Goal: Information Seeking & Learning: Learn about a topic

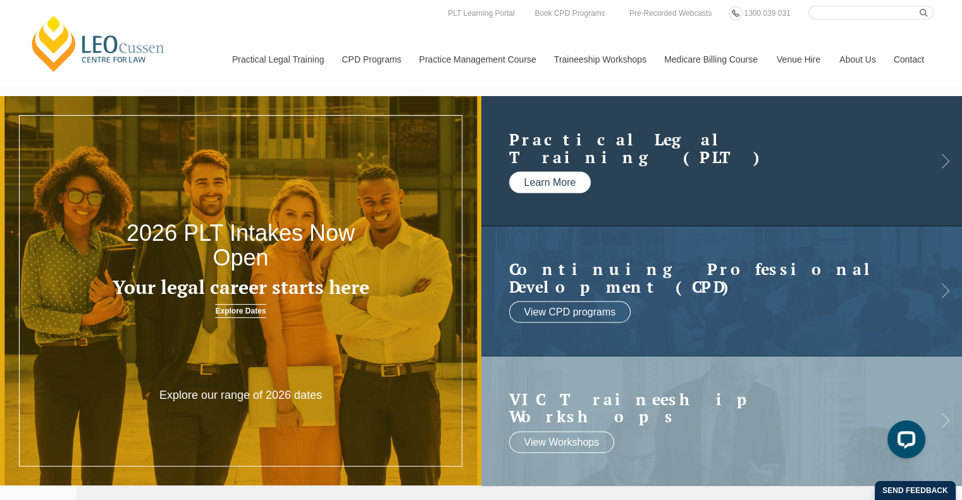
click at [577, 189] on link "Learn More" at bounding box center [550, 182] width 82 height 21
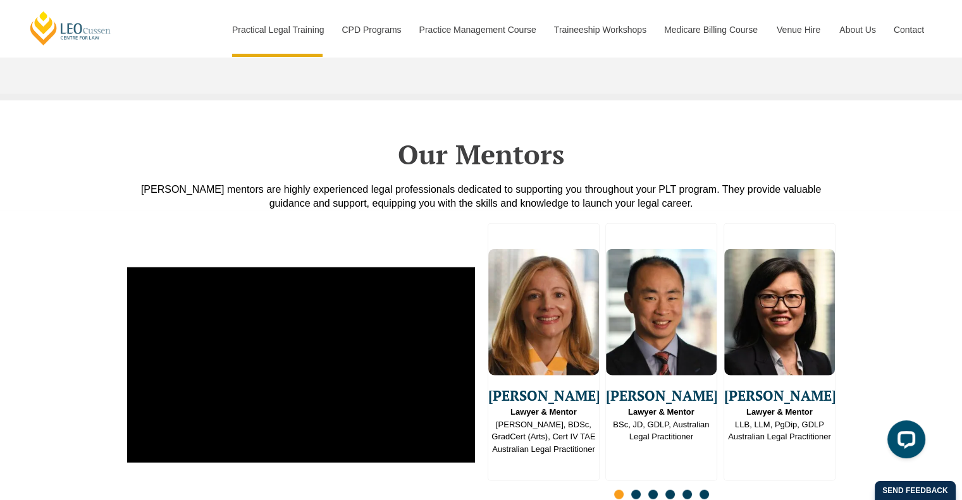
scroll to position [3098, 0]
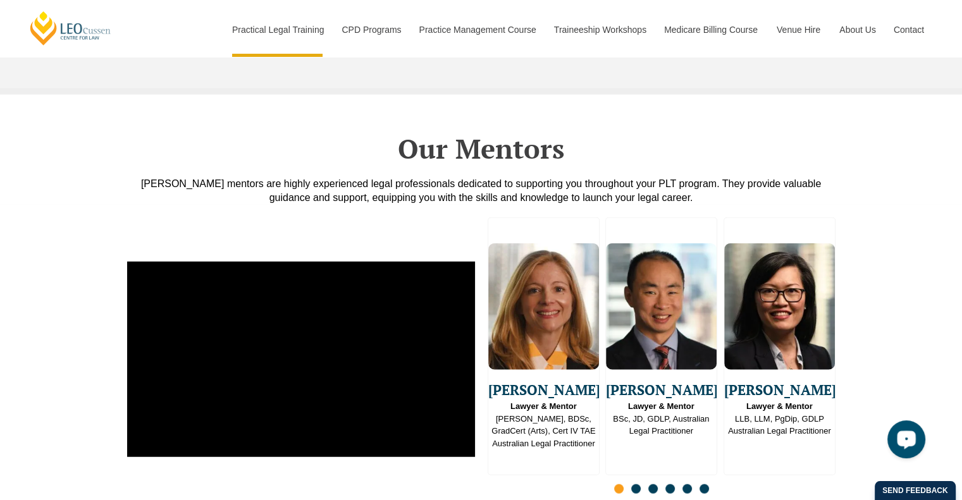
click at [912, 435] on icon "Open LiveChat chat widget" at bounding box center [906, 439] width 12 height 8
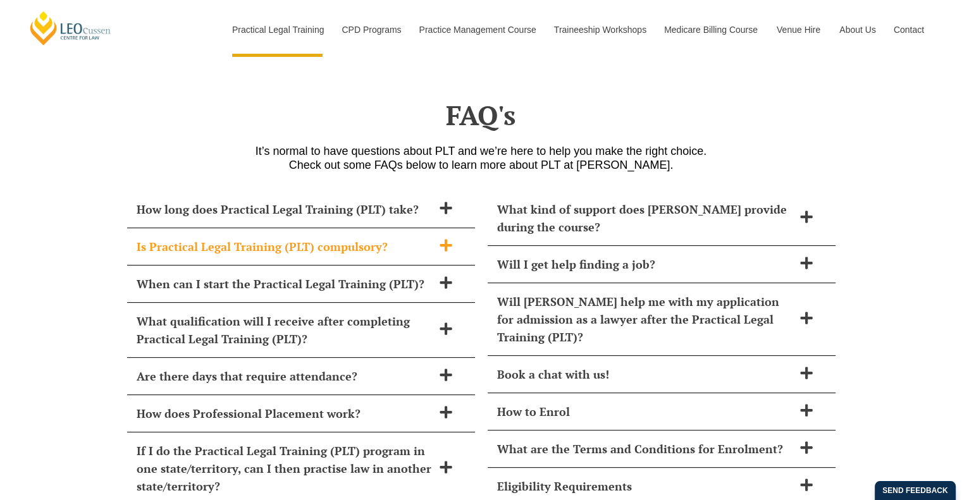
scroll to position [5155, 0]
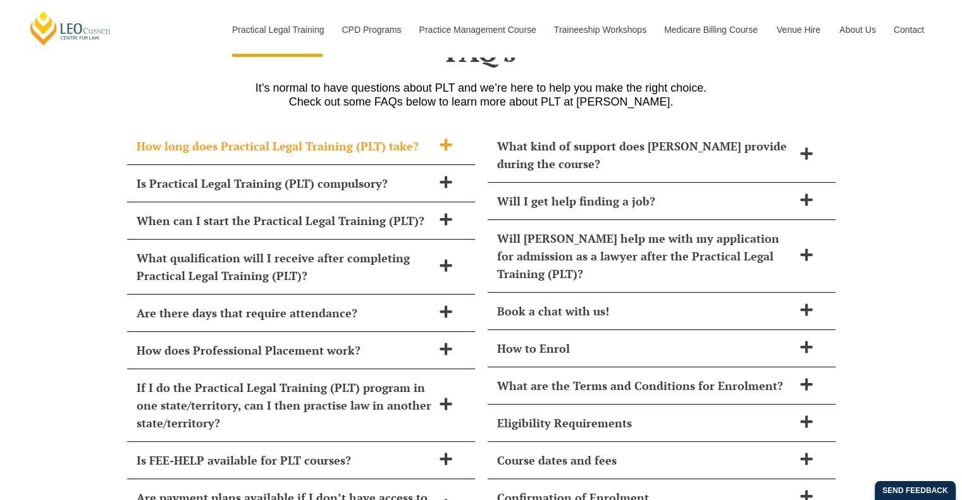
click at [445, 138] on icon at bounding box center [445, 144] width 12 height 12
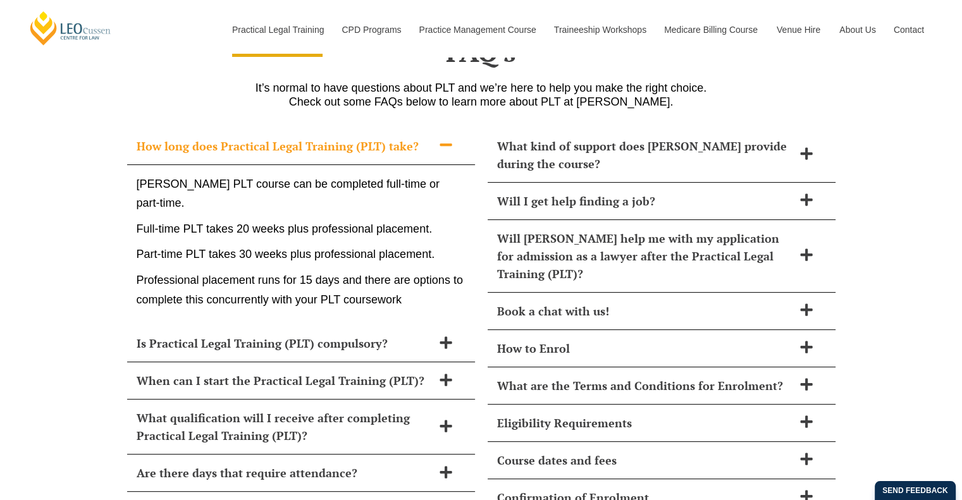
click at [444, 143] on icon at bounding box center [445, 144] width 12 height 3
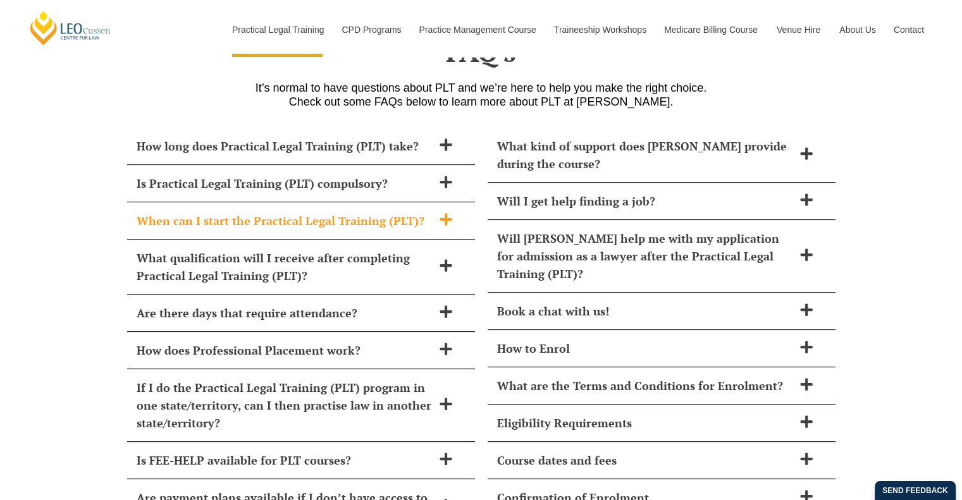
click at [443, 212] on icon at bounding box center [446, 219] width 14 height 14
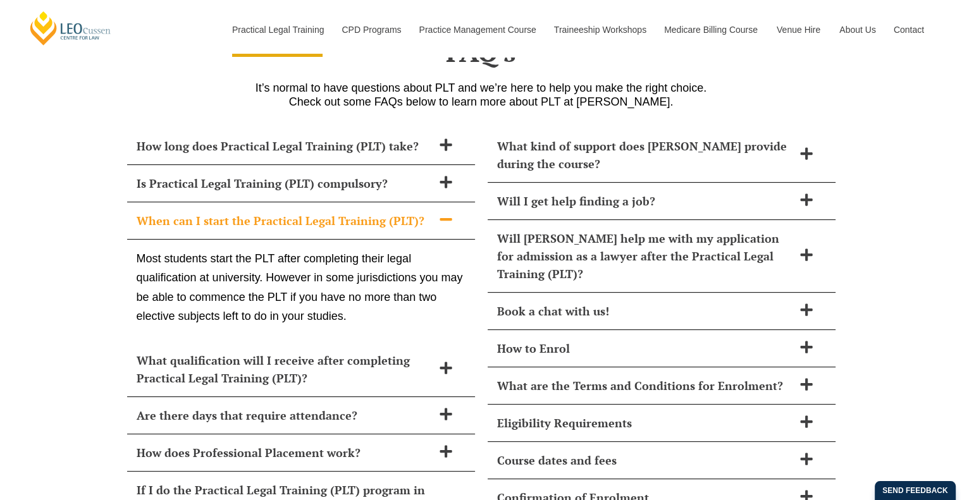
click at [443, 218] on icon at bounding box center [445, 219] width 12 height 3
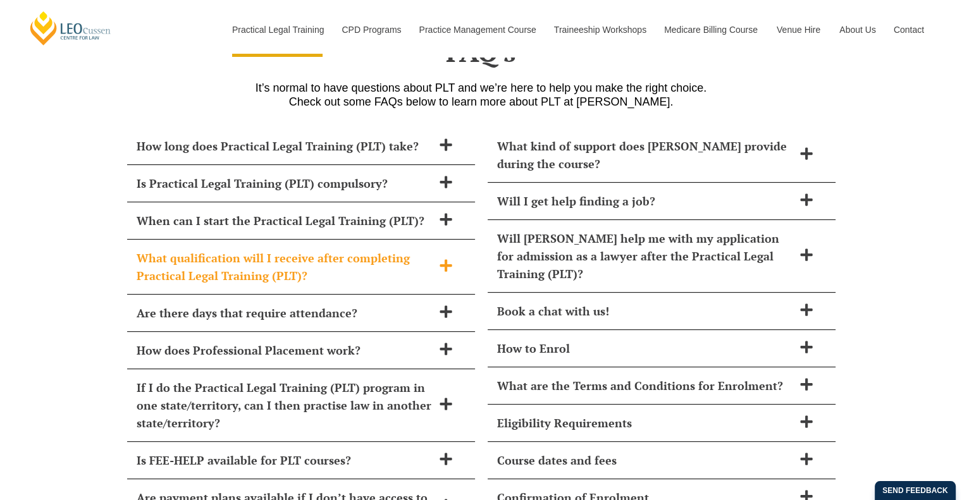
click at [448, 259] on icon at bounding box center [446, 266] width 14 height 14
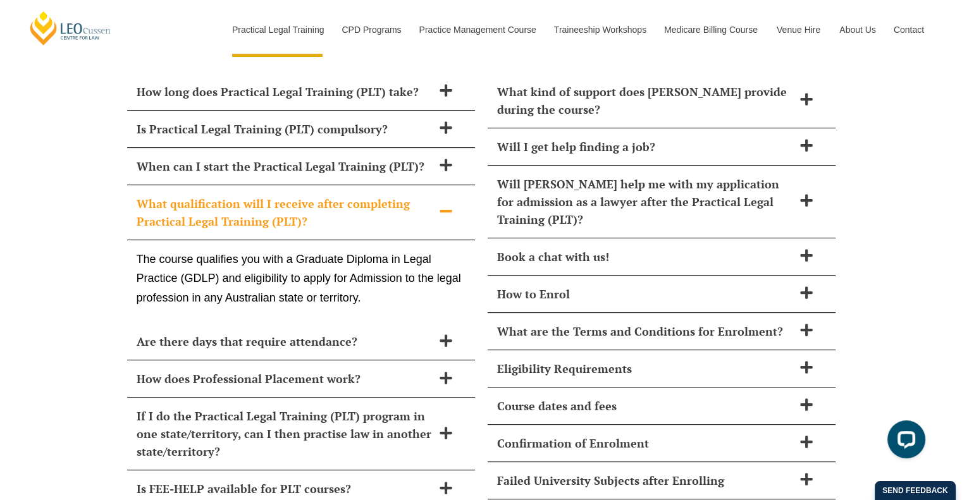
scroll to position [5281, 0]
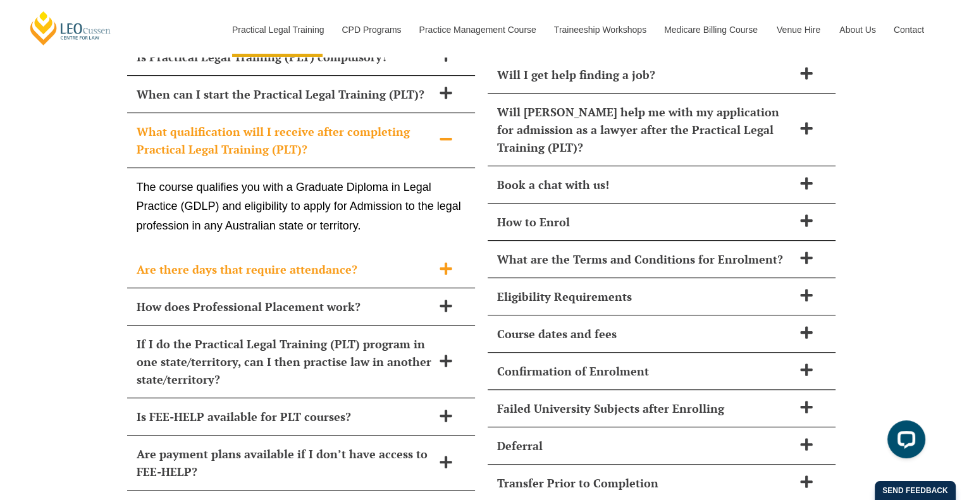
click at [286, 260] on h2 "Are there days that require attendance?" at bounding box center [285, 269] width 296 height 18
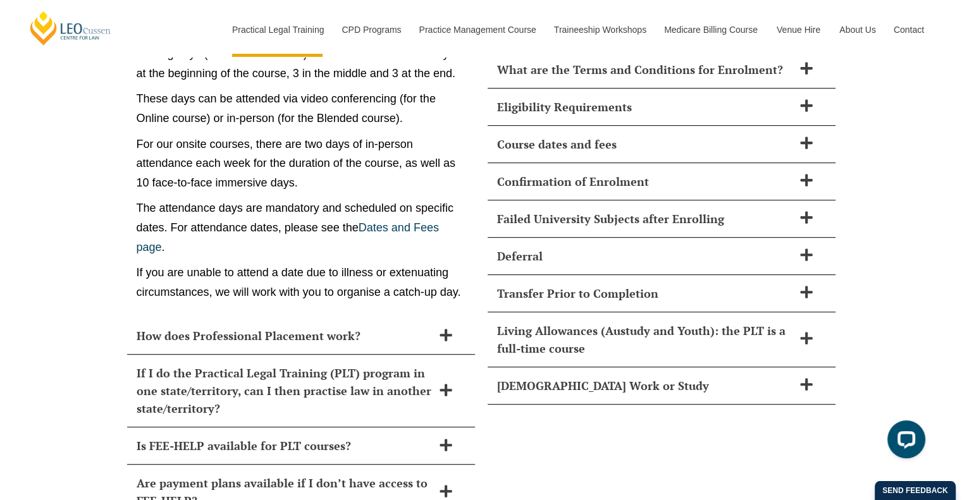
scroll to position [5534, 0]
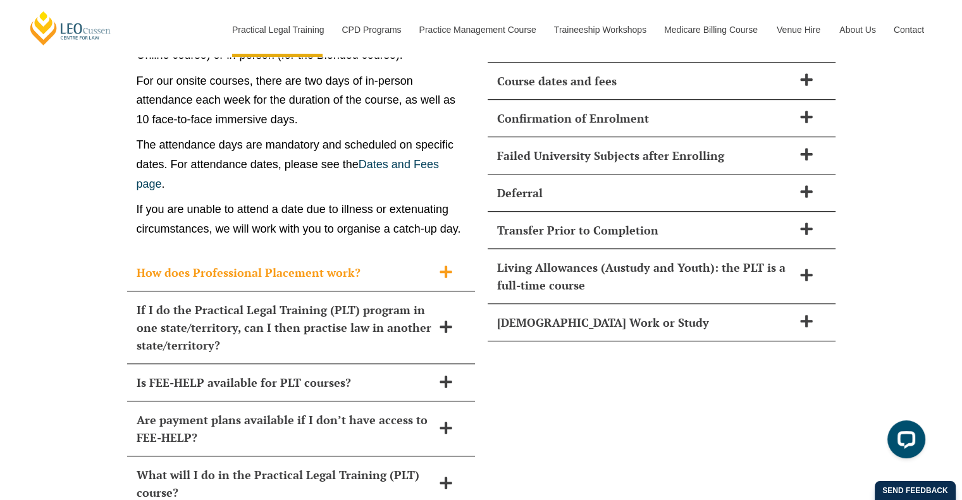
click at [343, 264] on h2 "How does Professional Placement work?" at bounding box center [285, 273] width 296 height 18
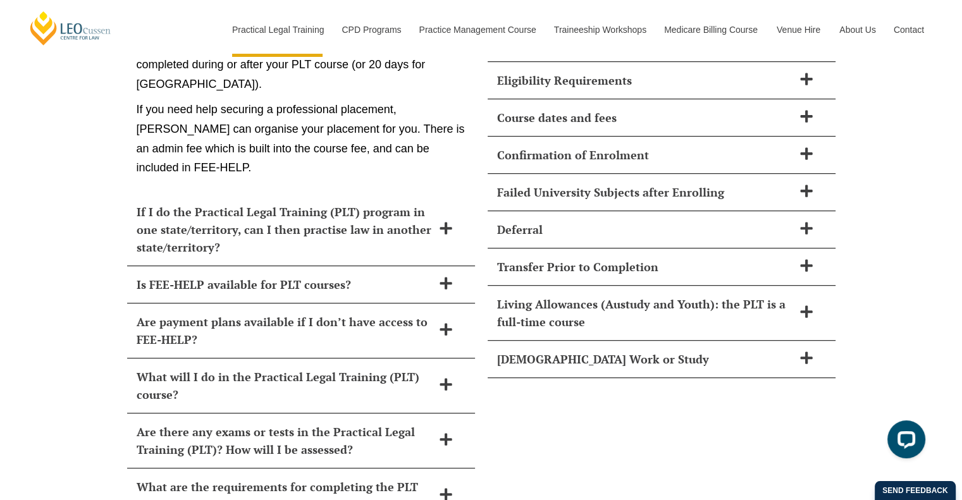
scroll to position [5525, 0]
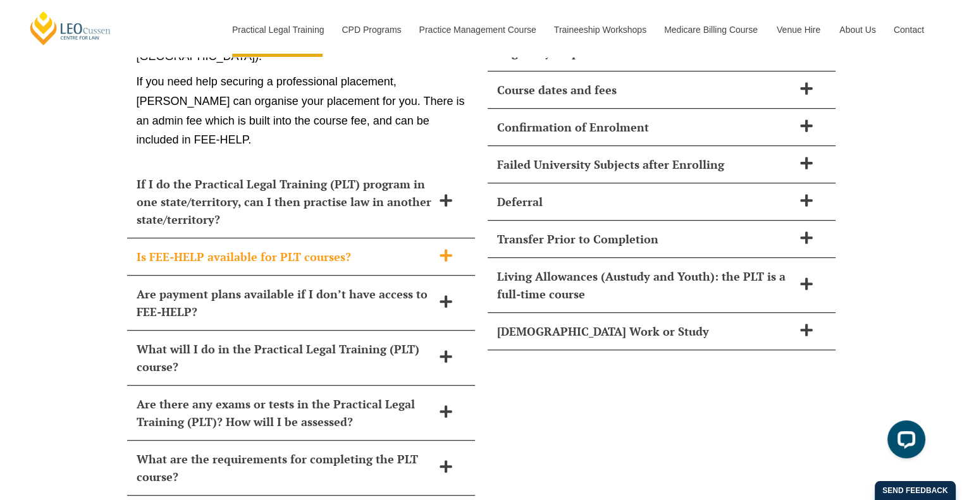
click at [323, 248] on h2 "Is FEE-HELP available for PLT courses?" at bounding box center [285, 257] width 296 height 18
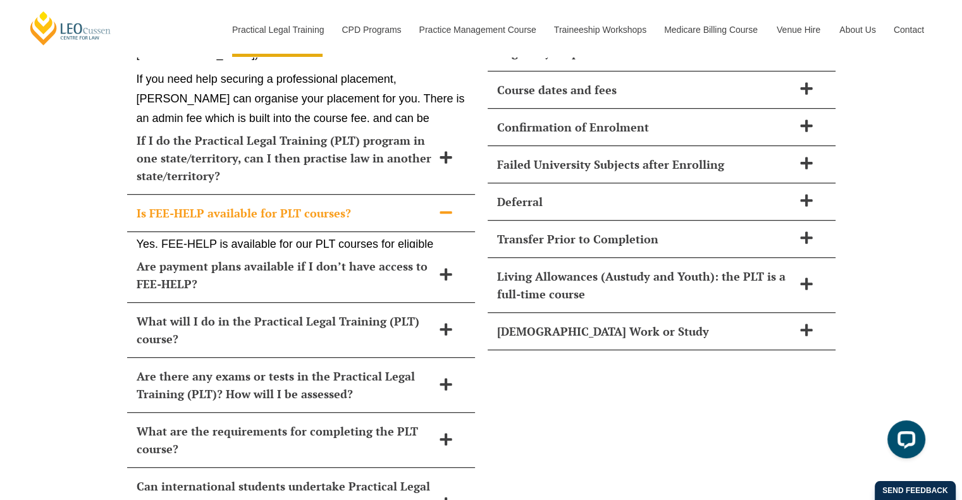
scroll to position [5485, 0]
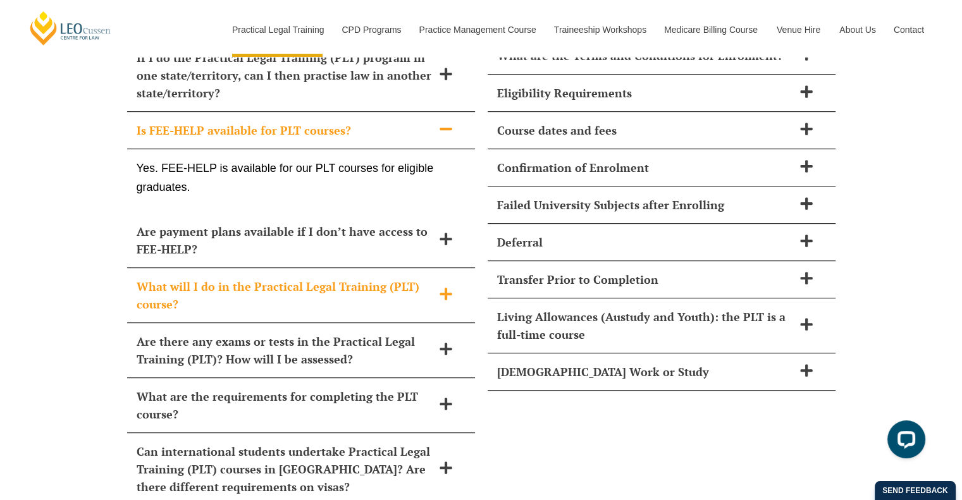
click at [301, 278] on h2 "What will I do in the Practical Legal Training (PLT) course?" at bounding box center [285, 295] width 296 height 35
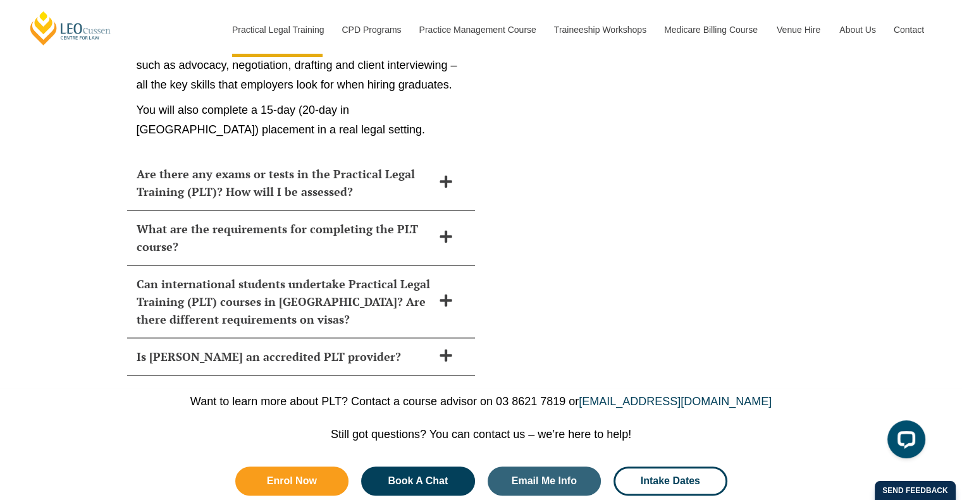
scroll to position [6054, 0]
